Goal: Information Seeking & Learning: Learn about a topic

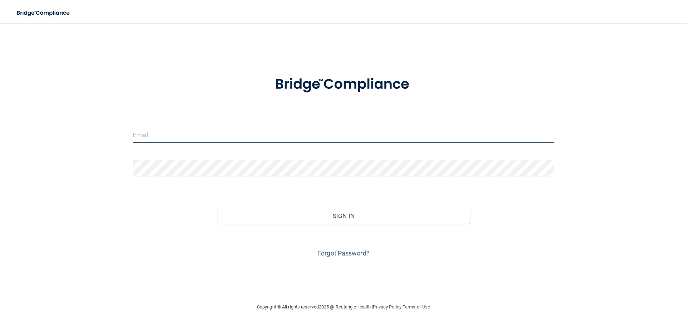
click at [218, 132] on input "email" at bounding box center [344, 135] width 422 height 16
type input "[EMAIL_ADDRESS][DOMAIN_NAME]"
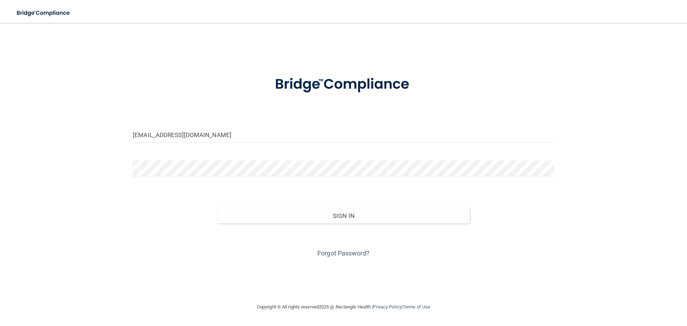
click at [189, 158] on form "sunrisedental8352@gmail.com Invalid email/password. You don't have permission t…" at bounding box center [344, 162] width 422 height 193
click at [217, 208] on button "Sign In" at bounding box center [343, 216] width 253 height 16
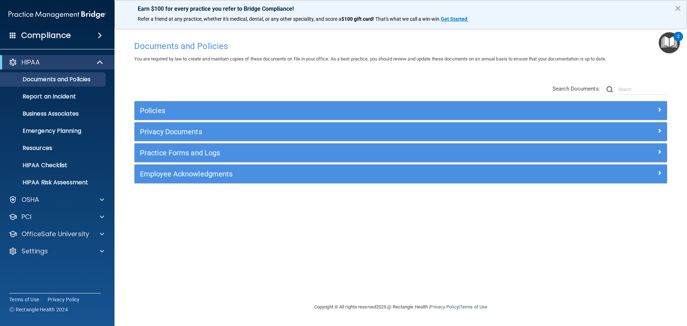
click at [669, 42] on img "Open Resource Center, 2 new notifications" at bounding box center [669, 42] width 21 height 21
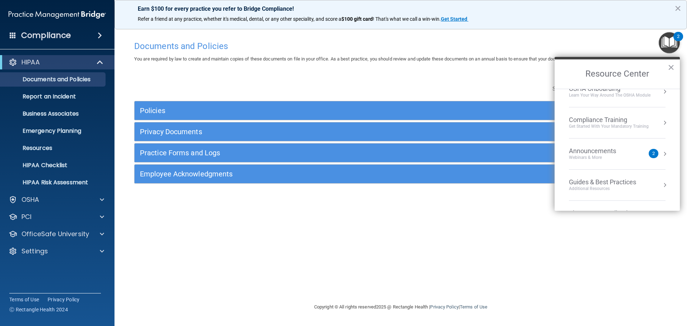
scroll to position [55, 0]
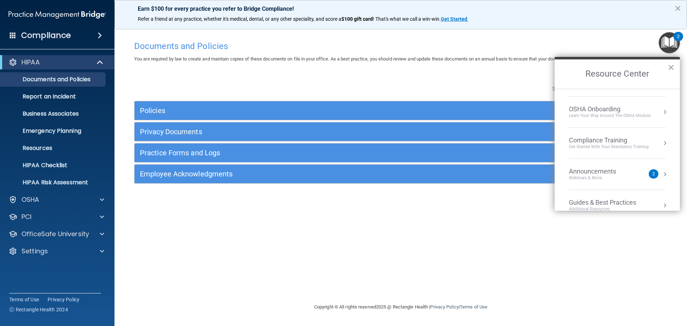
click at [613, 149] on div "Get Started with your mandatory training" at bounding box center [609, 147] width 80 height 6
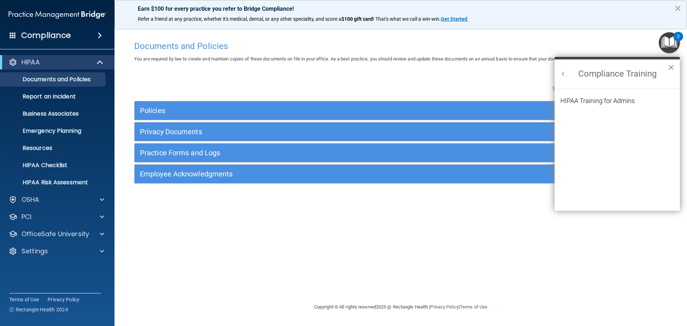
scroll to position [0, 0]
click at [613, 100] on div "HIPAA Training for Admins" at bounding box center [598, 101] width 74 height 6
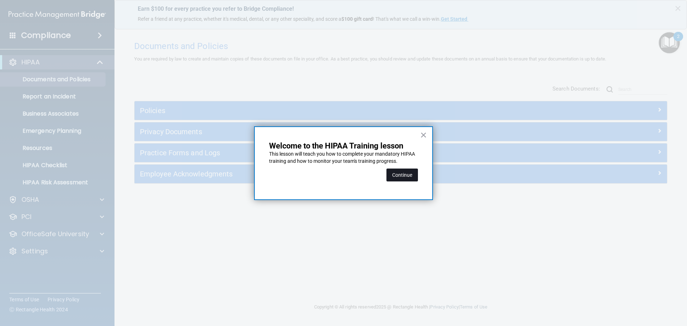
click at [399, 175] on button "Continue" at bounding box center [403, 175] width 32 height 13
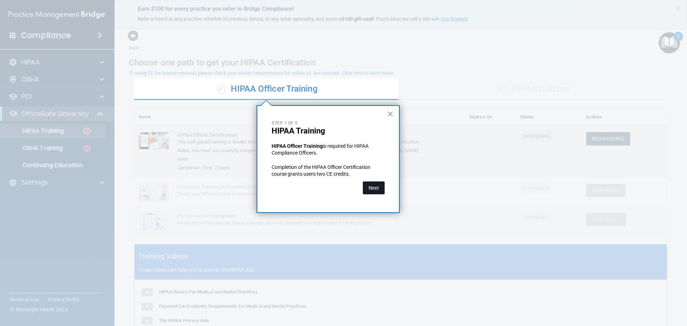
click at [375, 188] on button "Next" at bounding box center [374, 187] width 22 height 13
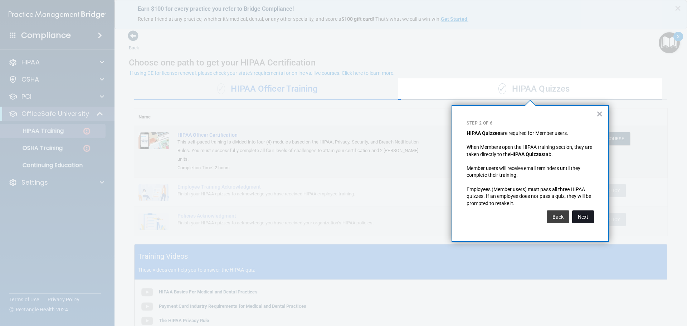
click at [581, 217] on button "Next" at bounding box center [583, 216] width 22 height 13
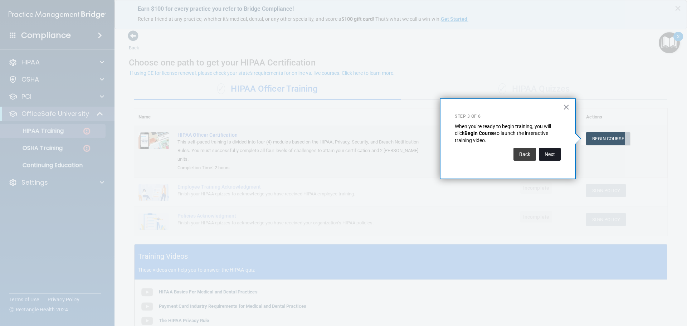
click at [550, 157] on button "Next" at bounding box center [550, 154] width 22 height 13
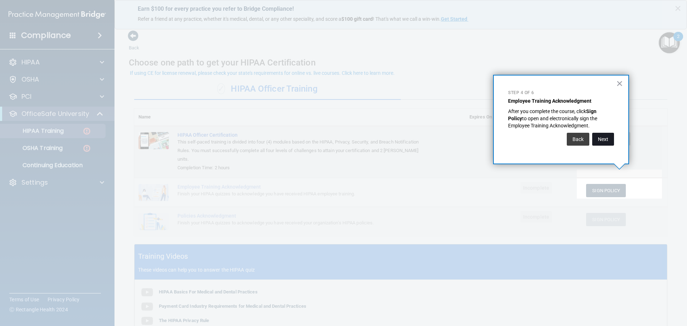
click at [609, 137] on button "Next" at bounding box center [603, 139] width 22 height 13
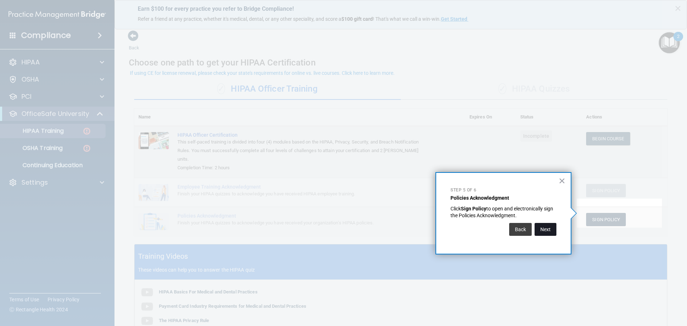
click at [548, 227] on button "Next" at bounding box center [546, 229] width 22 height 13
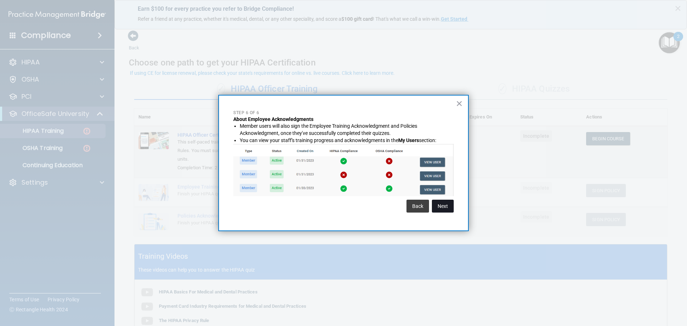
click at [441, 205] on button "Next" at bounding box center [443, 206] width 22 height 13
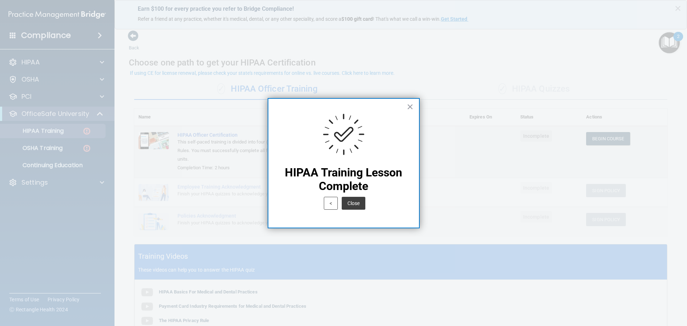
click at [358, 206] on button "Close" at bounding box center [354, 203] width 24 height 13
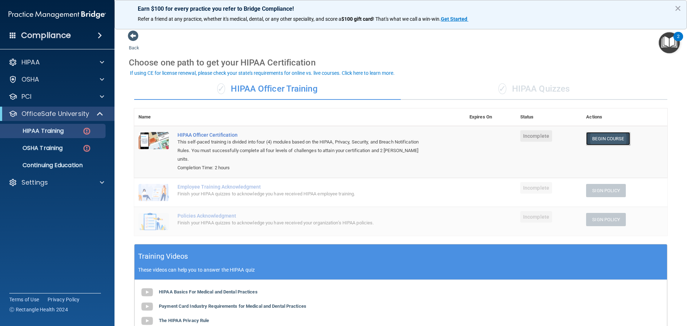
click at [602, 140] on link "Begin Course" at bounding box center [608, 138] width 44 height 13
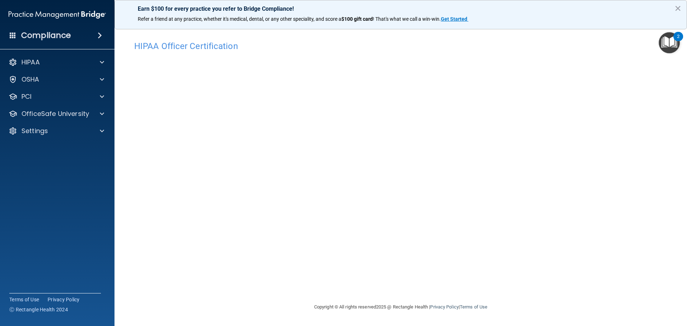
click at [500, 44] on h4 "HIPAA Officer Certification" at bounding box center [400, 46] width 533 height 9
